Goal: Navigation & Orientation: Understand site structure

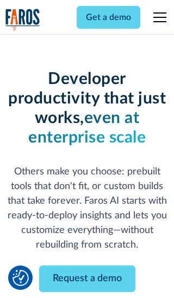
scroll to position [130, 0]
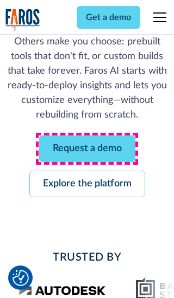
click at [87, 149] on link "Request a demo" at bounding box center [87, 149] width 96 height 27
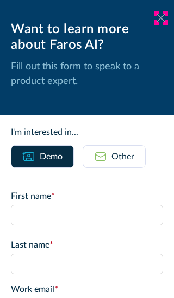
click at [161, 18] on icon at bounding box center [160, 18] width 9 height 8
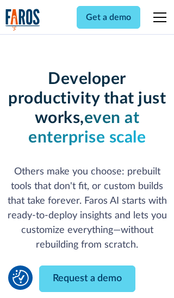
scroll to position [165, 0]
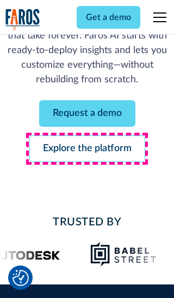
click at [87, 149] on link "Explore the platform" at bounding box center [87, 149] width 116 height 27
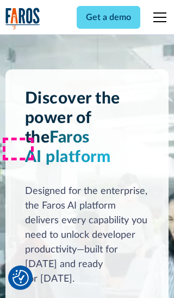
scroll to position [8150, 0]
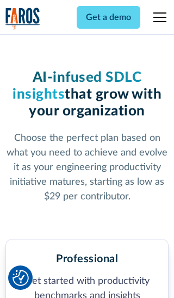
scroll to position [1681, 0]
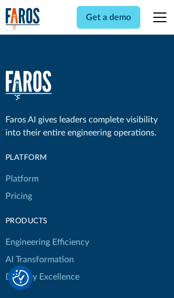
click at [21, 170] on link "Platform" at bounding box center [21, 178] width 33 height 17
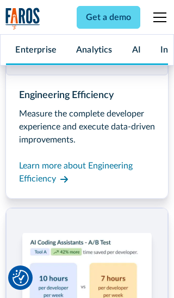
scroll to position [8499, 0]
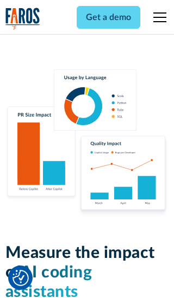
scroll to position [6707, 0]
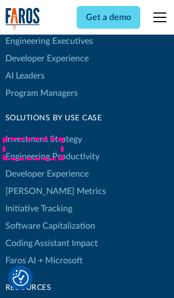
click at [33, 183] on link "[PERSON_NAME] Metrics" at bounding box center [55, 191] width 100 height 17
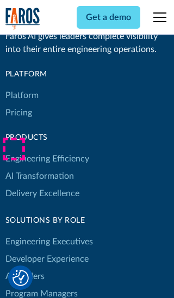
scroll to position [4751, 0]
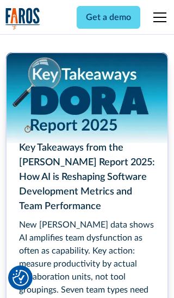
scroll to position [4890, 0]
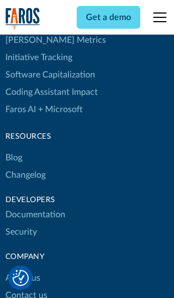
click at [25, 167] on link "Changelog" at bounding box center [25, 175] width 40 height 17
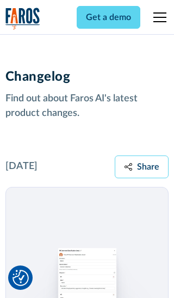
scroll to position [13106, 0]
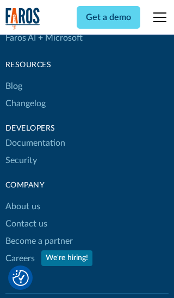
click at [22, 198] on link "About us" at bounding box center [22, 206] width 35 height 17
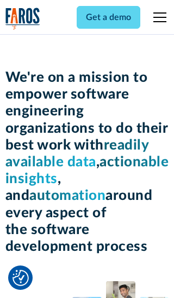
scroll to position [3742, 0]
